Goal: Information Seeking & Learning: Find specific fact

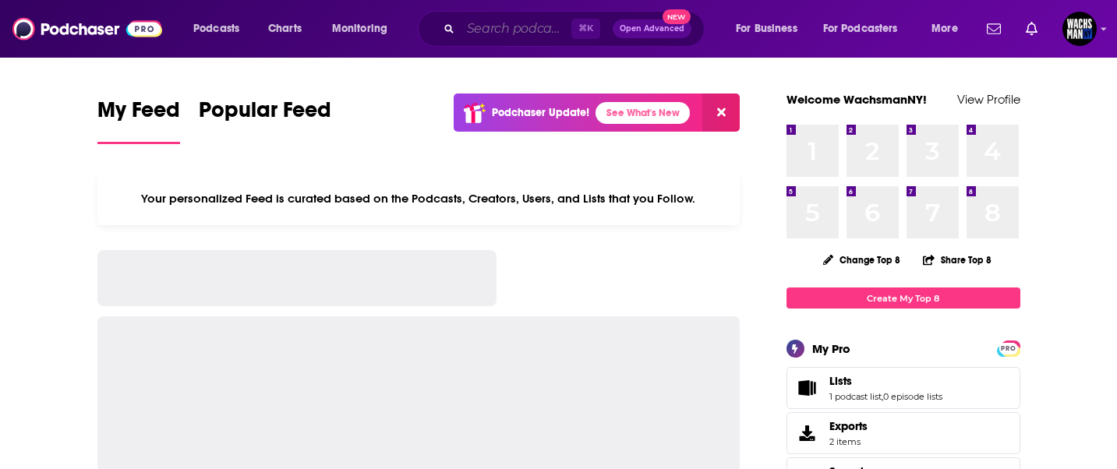
click at [494, 28] on input "Search podcasts, credits, & more..." at bounding box center [516, 28] width 111 height 25
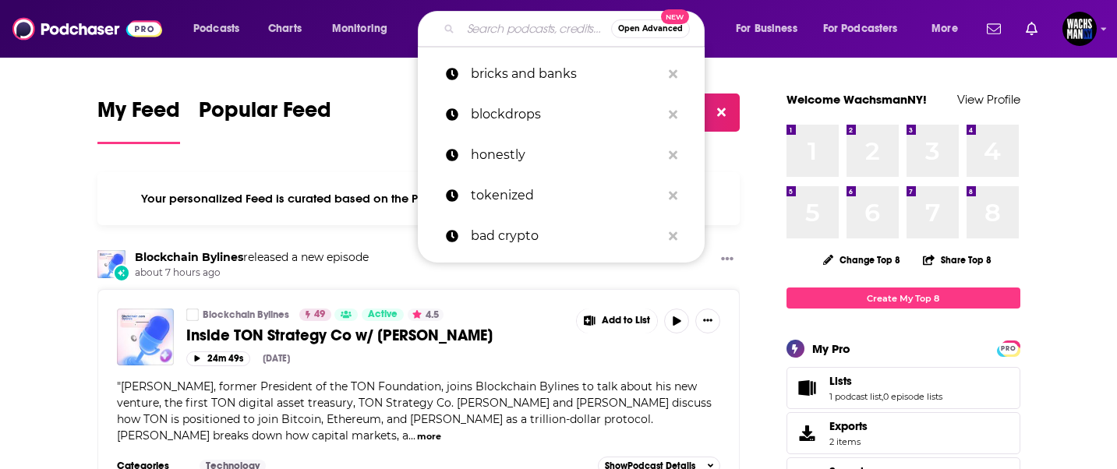
paste input "mark@montclair.media"
type input "mark@montclair.media"
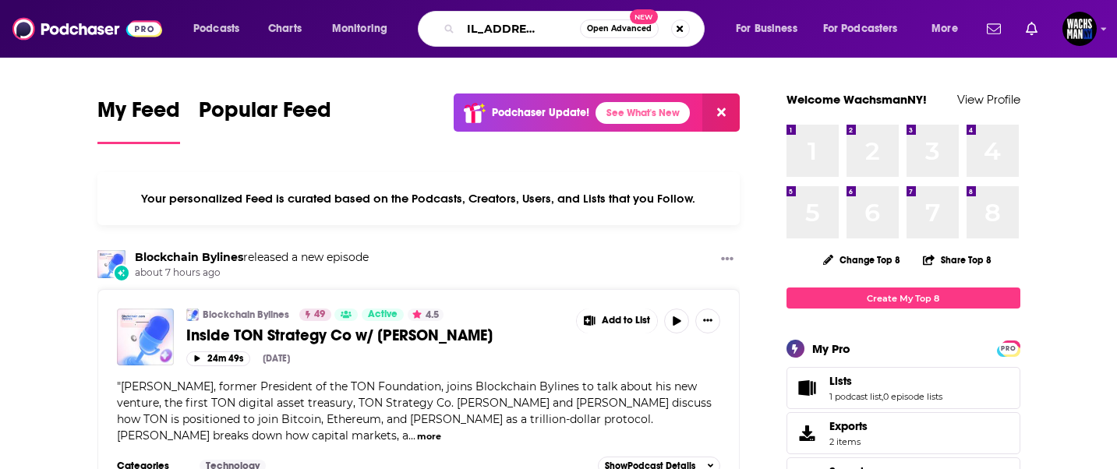
click at [494, 28] on input "mark@montclair.media" at bounding box center [520, 28] width 119 height 25
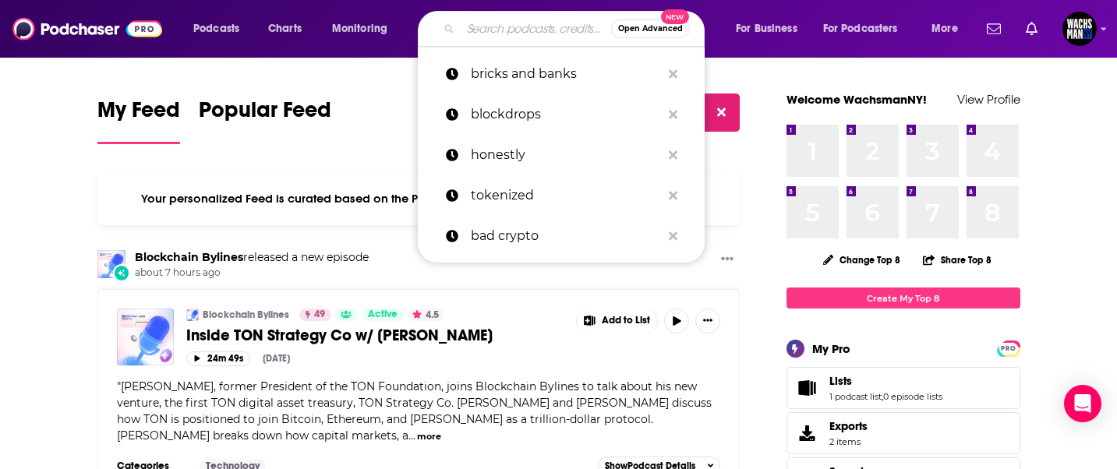
paste input "PowerCast with [PERSON_NAME]."
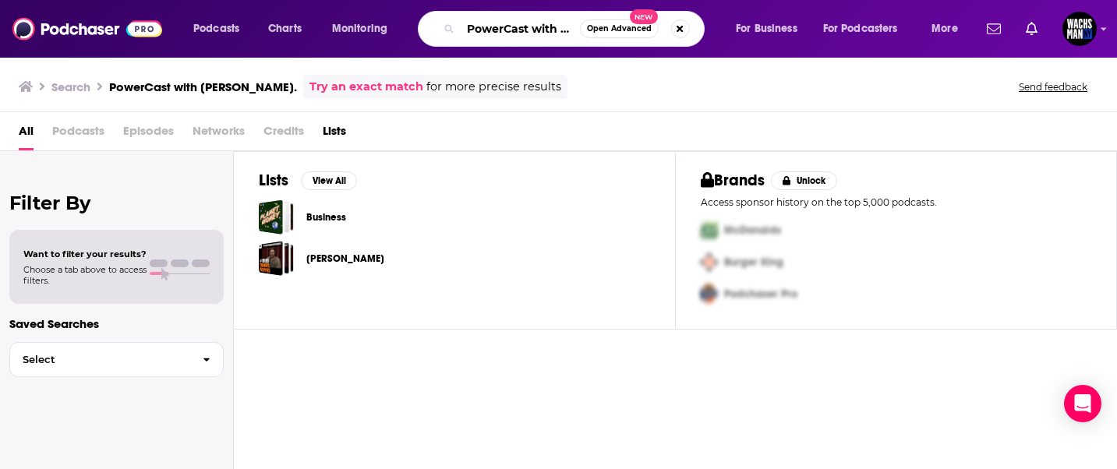
click at [517, 32] on input "PowerCast with [PERSON_NAME]." at bounding box center [520, 28] width 119 height 25
drag, startPoint x: 517, startPoint y: 32, endPoint x: 669, endPoint y: 34, distance: 152.0
click at [669, 34] on div "PowerCast with Tyler Mathisen. Open Advanced New" at bounding box center [561, 29] width 287 height 36
type input "PowerCast with [PERSON_NAME]"
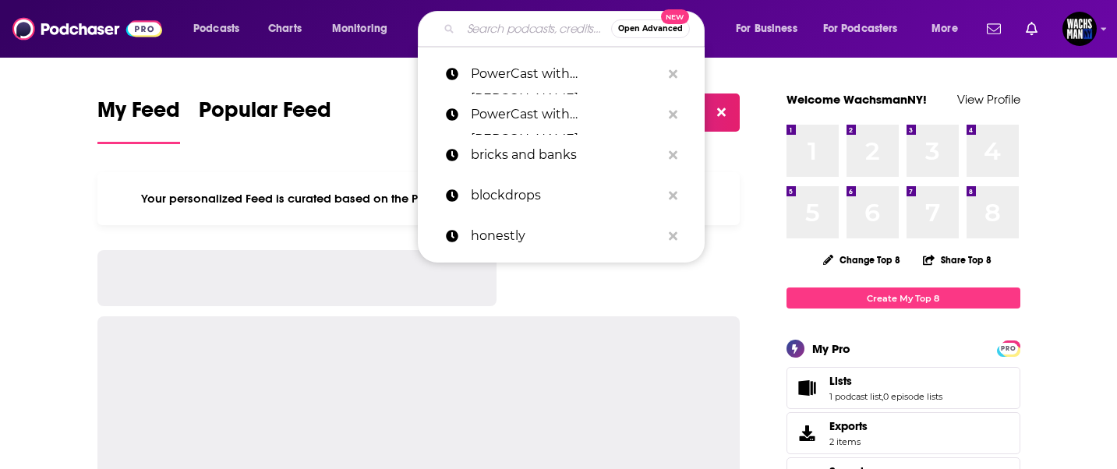
click at [490, 37] on input "Search podcasts, credits, & more..." at bounding box center [536, 28] width 150 height 25
paste input "[PERSON_NAME]."
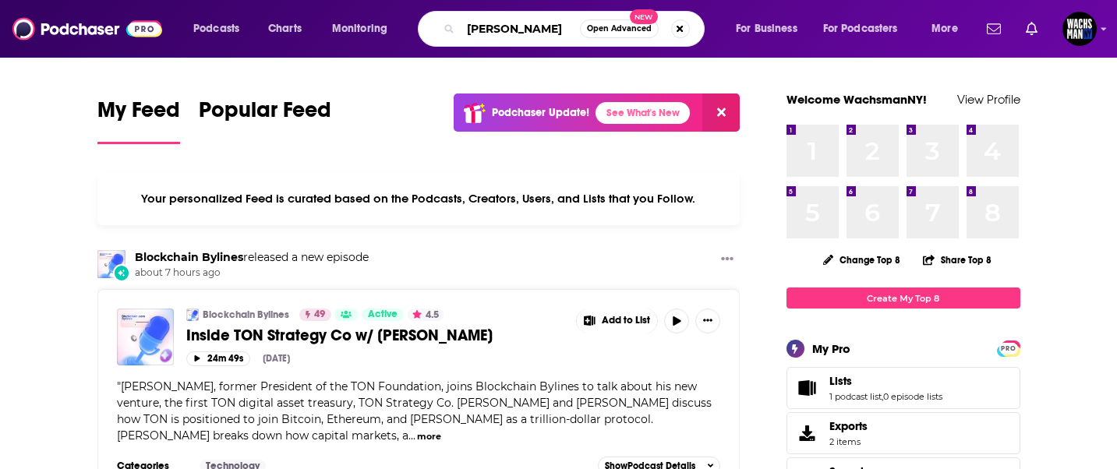
type input "[PERSON_NAME]"
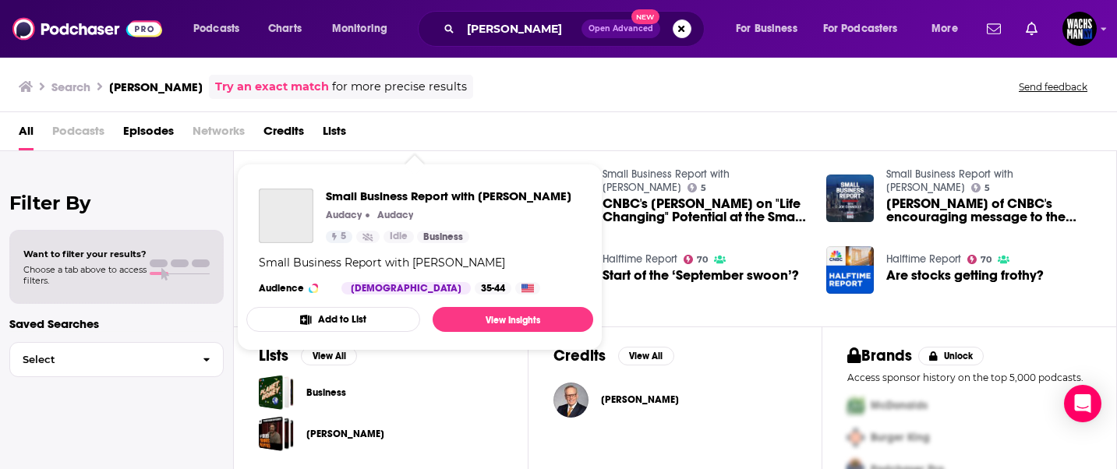
scroll to position [142, 0]
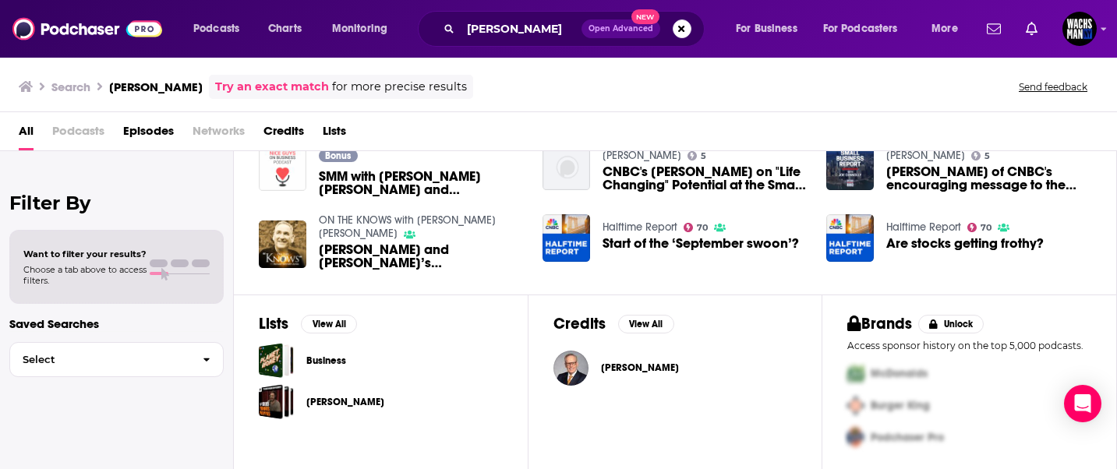
click at [636, 366] on span "[PERSON_NAME]" at bounding box center [640, 368] width 78 height 12
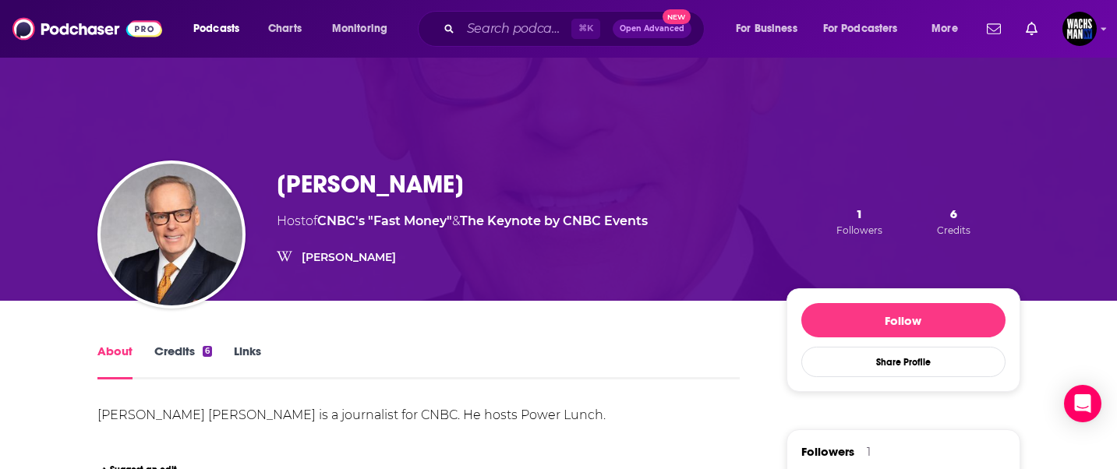
drag, startPoint x: 461, startPoint y: 184, endPoint x: 245, endPoint y: 179, distance: 215.9
click at [245, 179] on div "[PERSON_NAME] Host of CNBC's "Fast Money" & The Keynote by CNBC Events [PERSON_…" at bounding box center [558, 221] width 923 height 159
copy div "[PERSON_NAME]"
